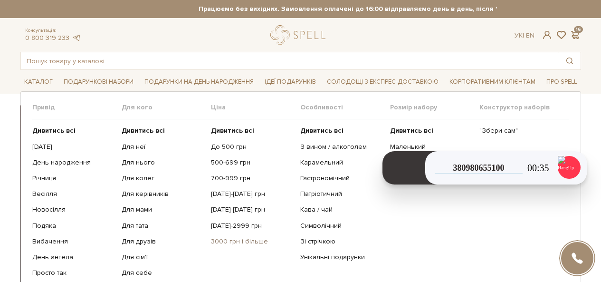
click at [230, 242] on link "3000 грн і більше" at bounding box center [252, 241] width 82 height 9
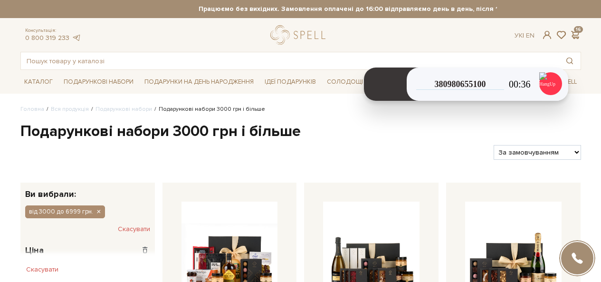
drag, startPoint x: 397, startPoint y: 202, endPoint x: 557, endPoint y: 149, distance: 168.7
click at [383, 92] on header at bounding box center [391, 83] width 55 height 33
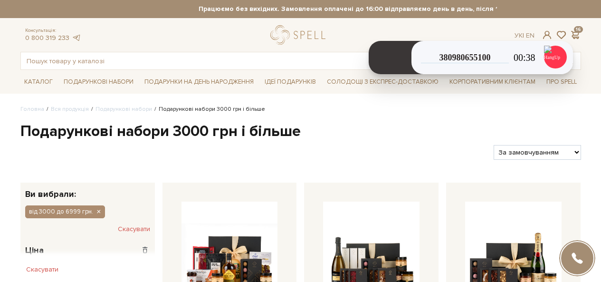
drag, startPoint x: 560, startPoint y: 154, endPoint x: 556, endPoint y: 158, distance: 5.7
click at [560, 154] on select "За замовчуванням За Ціною (зростання) За Ціною (зменшення) Новинки За популярні…" at bounding box center [536, 152] width 87 height 15
select select "https://spellchocolate.com/our-productions/podarunkovi-box/3000?sort=p.price&or…"
click at [493, 145] on select "За замовчуванням За Ціною (зростання) За Ціною (зменшення) Новинки За популярні…" at bounding box center [536, 152] width 87 height 15
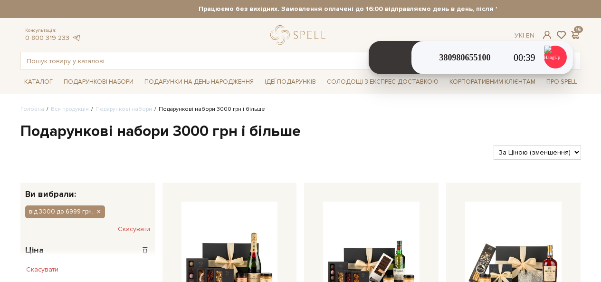
select select "https://spellchocolate.com/our-productions/podarunkovi-box/3000?sort=p.price&or…"
click at [493, 145] on select "За замовчуванням За Ціною (зростання) За Ціною (зменшення) Новинки За популярні…" at bounding box center [536, 152] width 87 height 15
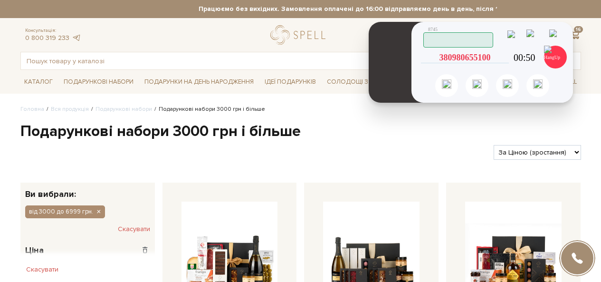
click at [506, 57] on icon at bounding box center [504, 57] width 9 height 9
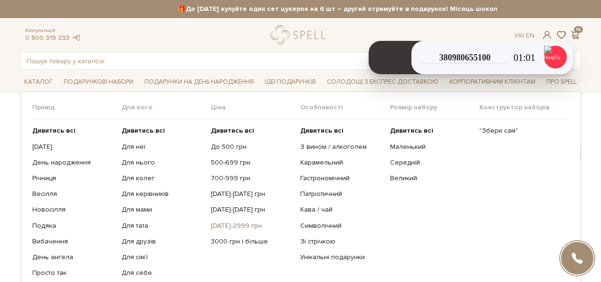
click at [231, 228] on link "[DATE]-2999 грн" at bounding box center [252, 225] width 82 height 9
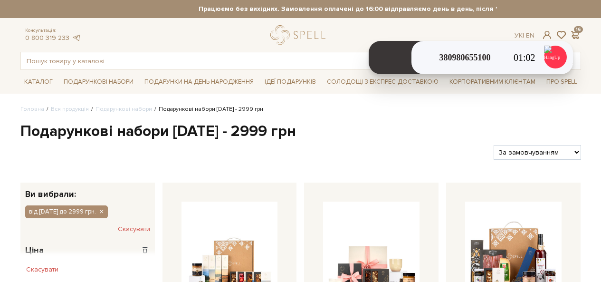
click at [540, 154] on select "За замовчуванням За Ціною (зростання) За Ціною (зменшення) Новинки За популярні…" at bounding box center [536, 152] width 87 height 15
select select "https://spellchocolate.com/our-productions/podarunkovi-box/2000-2999?sort=p.pri…"
click at [493, 145] on select "За замовчуванням За Ціною (зростання) За Ціною (зменшення) Новинки За популярні…" at bounding box center [536, 152] width 87 height 15
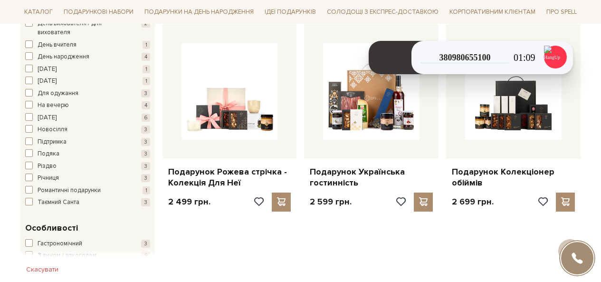
scroll to position [522, 0]
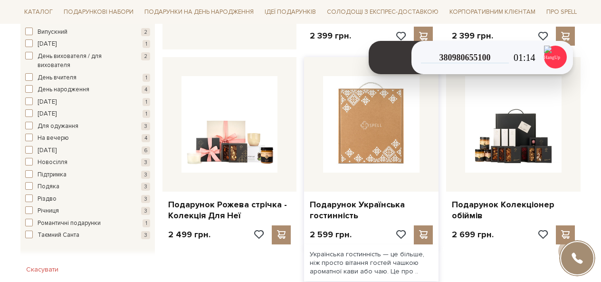
drag, startPoint x: 339, startPoint y: 203, endPoint x: 373, endPoint y: 88, distance: 120.4
click at [373, 88] on img at bounding box center [371, 124] width 96 height 96
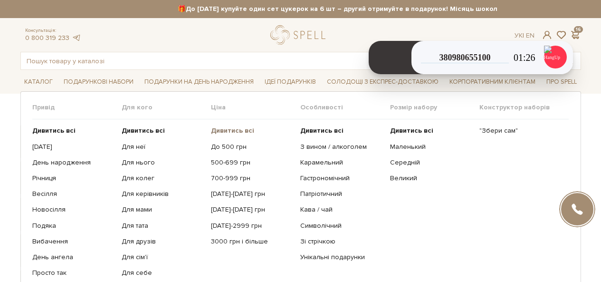
click at [238, 129] on b "Дивитись всі" at bounding box center [232, 130] width 43 height 8
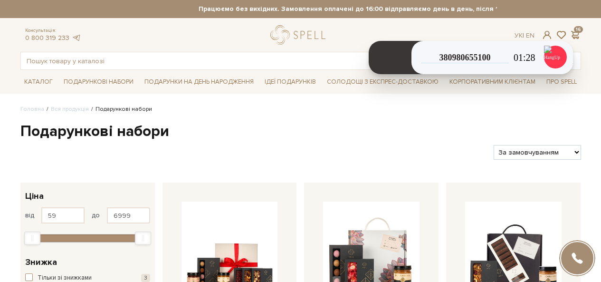
select select "https://spellchocolate.com/our-productions/podarunkovi-box/?sort=p.price&order=…"
click at [493, 145] on select "За замовчуванням За Ціною (зростання) За Ціною (зменшення) Новинки За популярні…" at bounding box center [536, 152] width 87 height 15
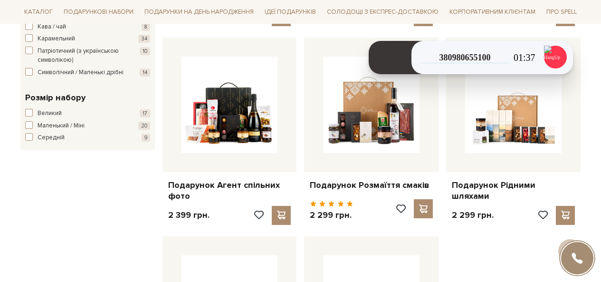
scroll to position [1187, 0]
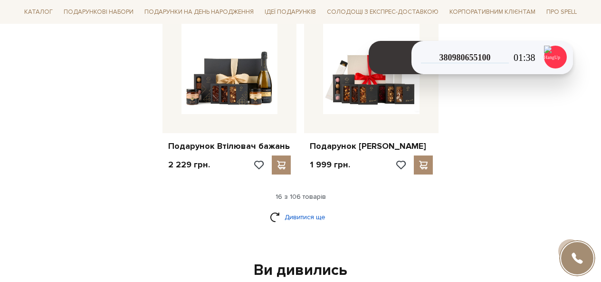
click at [298, 209] on link "Дивитися ще" at bounding box center [301, 216] width 62 height 17
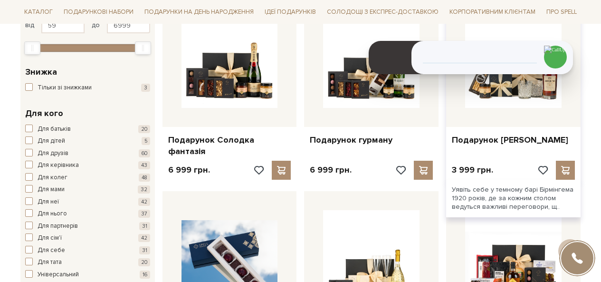
scroll to position [380, 0]
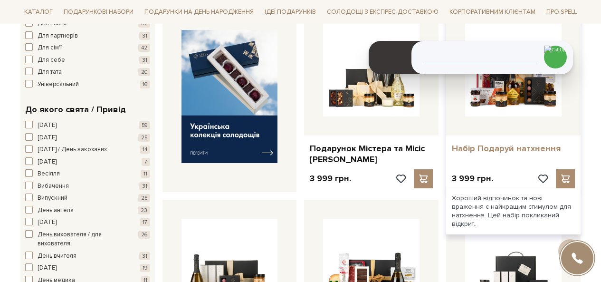
click at [519, 143] on link "Набір Подаруй натхнення" at bounding box center [513, 148] width 123 height 11
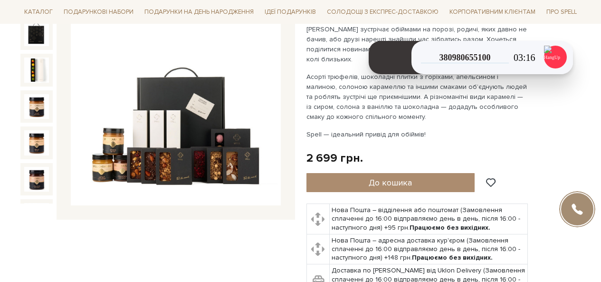
scroll to position [142, 0]
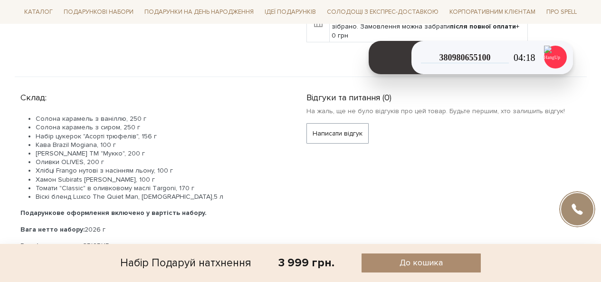
scroll to position [95, 0]
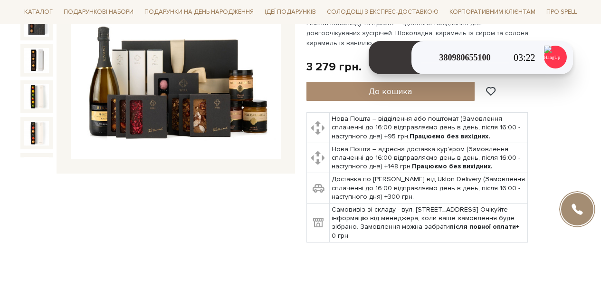
scroll to position [47, 0]
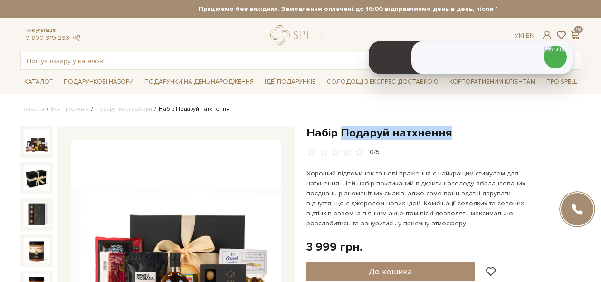
drag, startPoint x: 439, startPoint y: 133, endPoint x: 341, endPoint y: 135, distance: 98.3
click at [341, 135] on h1 "Набір Подаруй натхнення" at bounding box center [443, 132] width 275 height 15
